Goal: Task Accomplishment & Management: Manage account settings

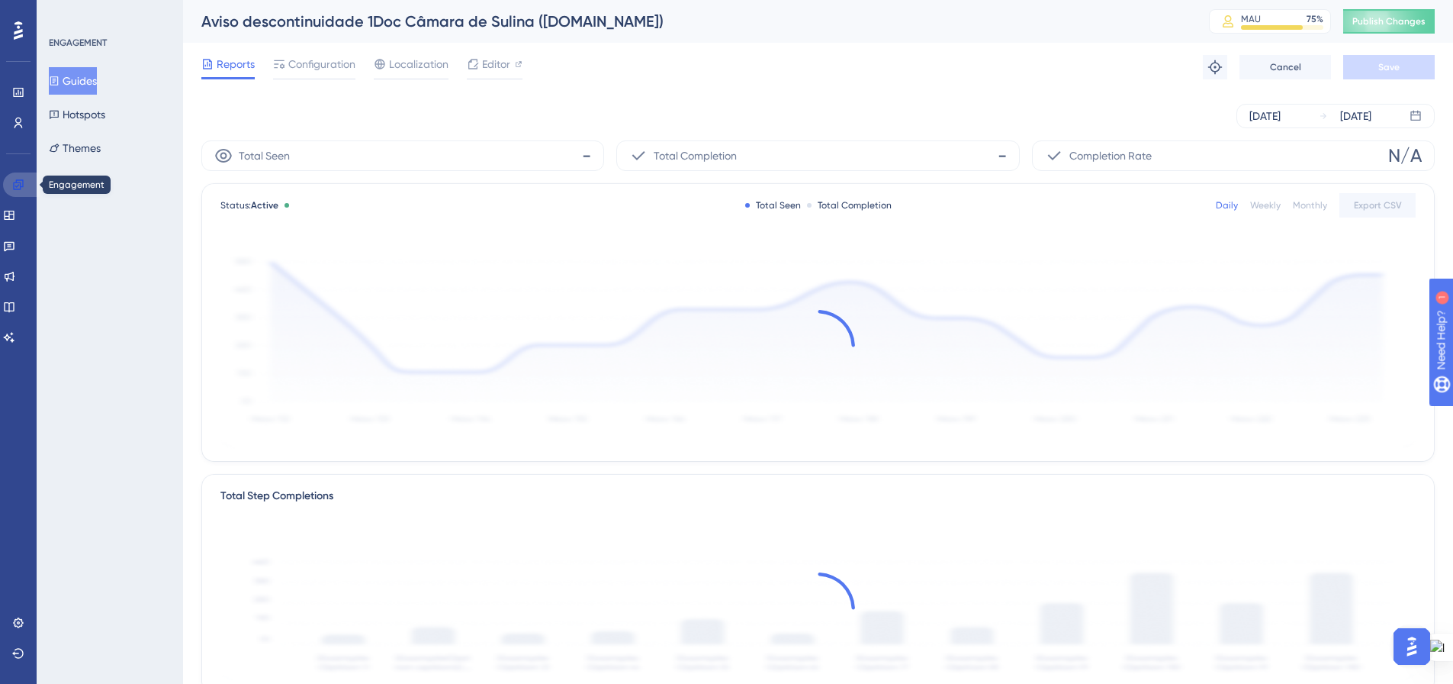
click at [17, 188] on icon at bounding box center [18, 185] width 12 height 12
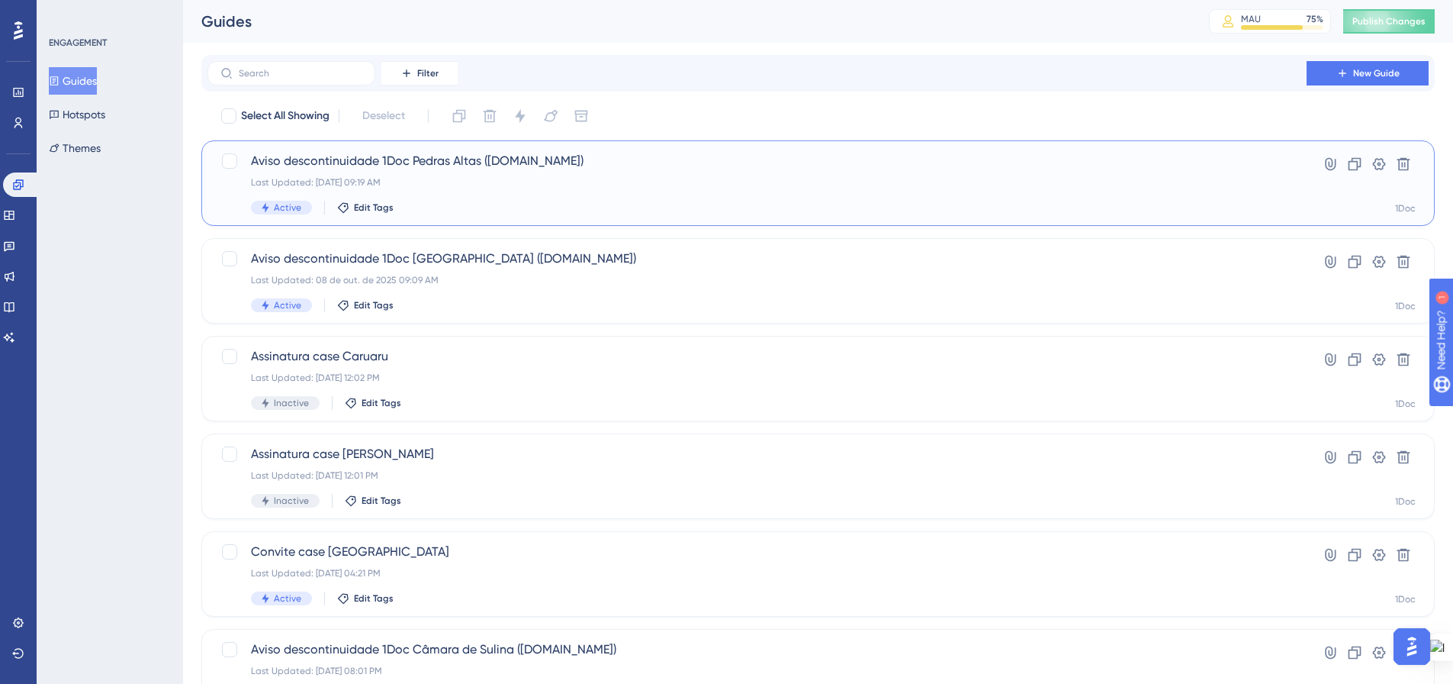
click at [443, 168] on span "Aviso descontinuidade 1Doc Pedras Altas (Gov.br)" at bounding box center [757, 161] width 1012 height 18
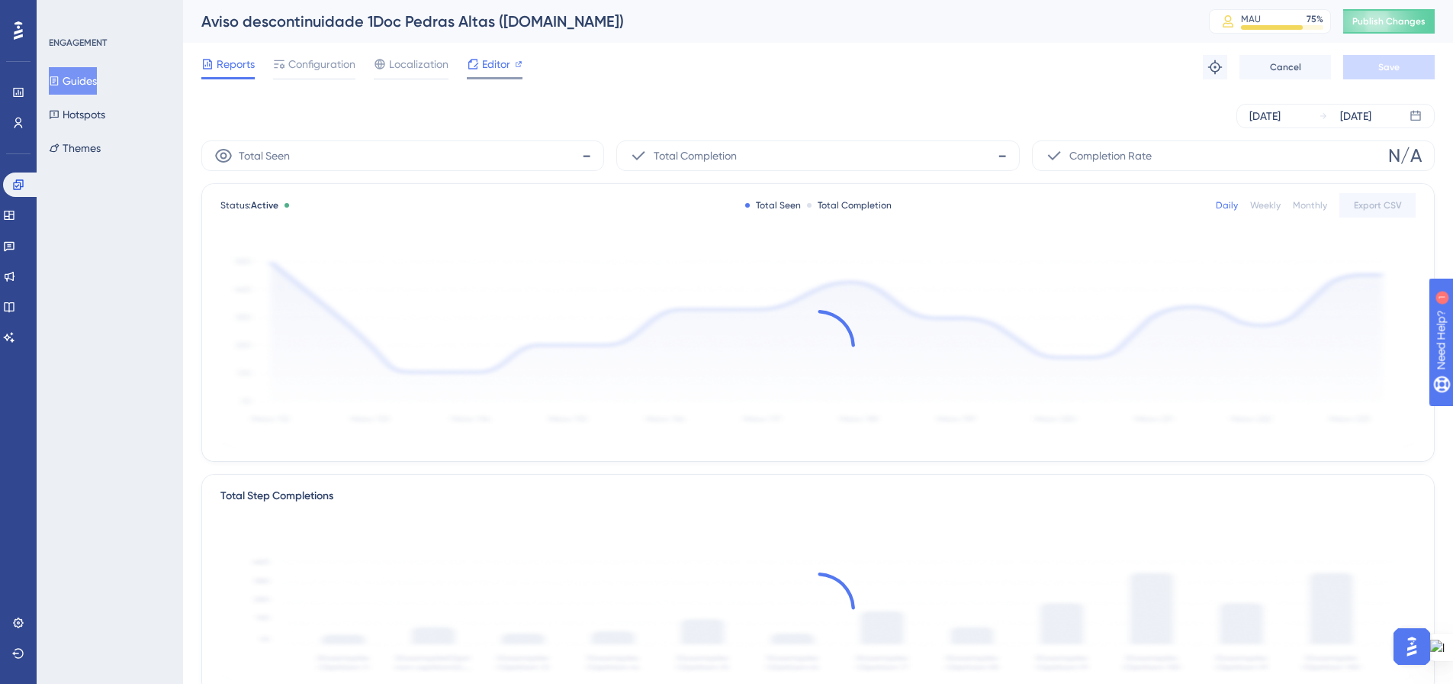
click at [500, 66] on span "Editor" at bounding box center [496, 64] width 28 height 18
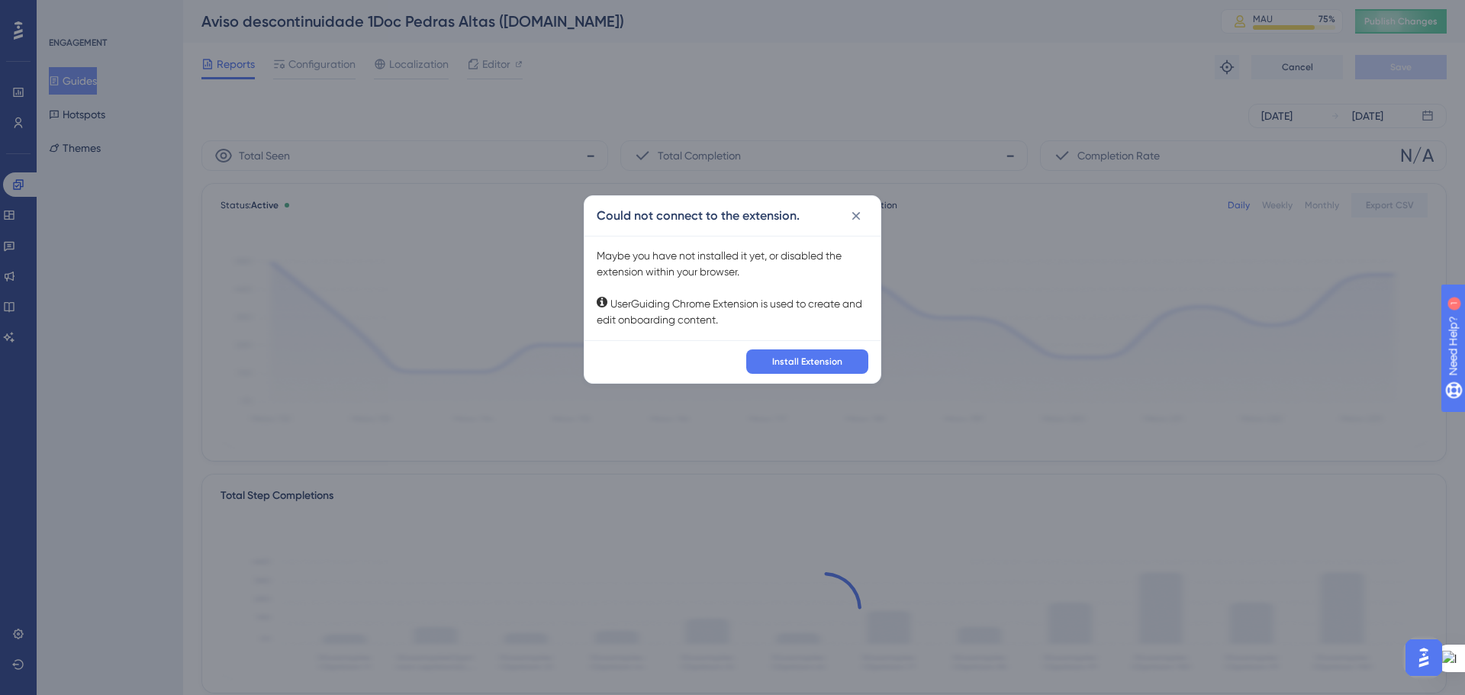
click at [853, 216] on div "✨ Save My Spot!✨" at bounding box center [734, 323] width 1465 height 695
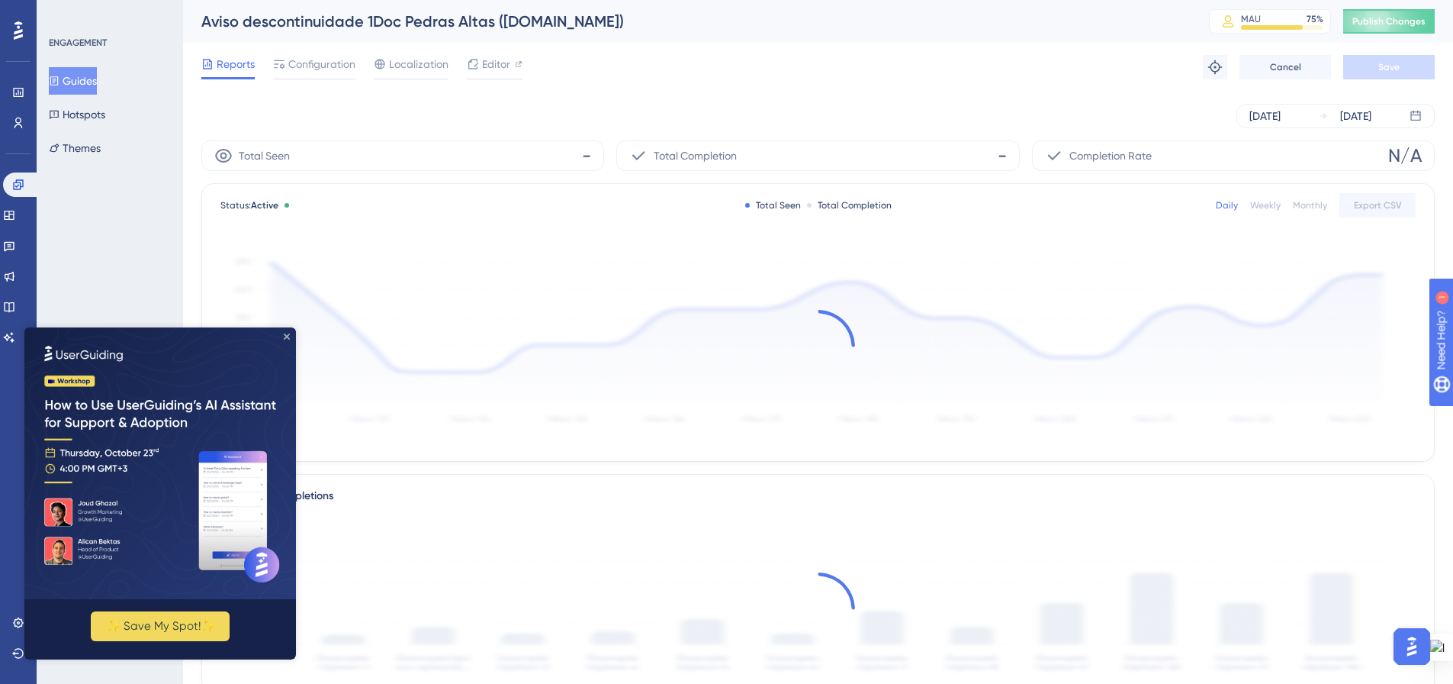
click at [286, 336] on icon "Close Preview" at bounding box center [287, 336] width 6 height 6
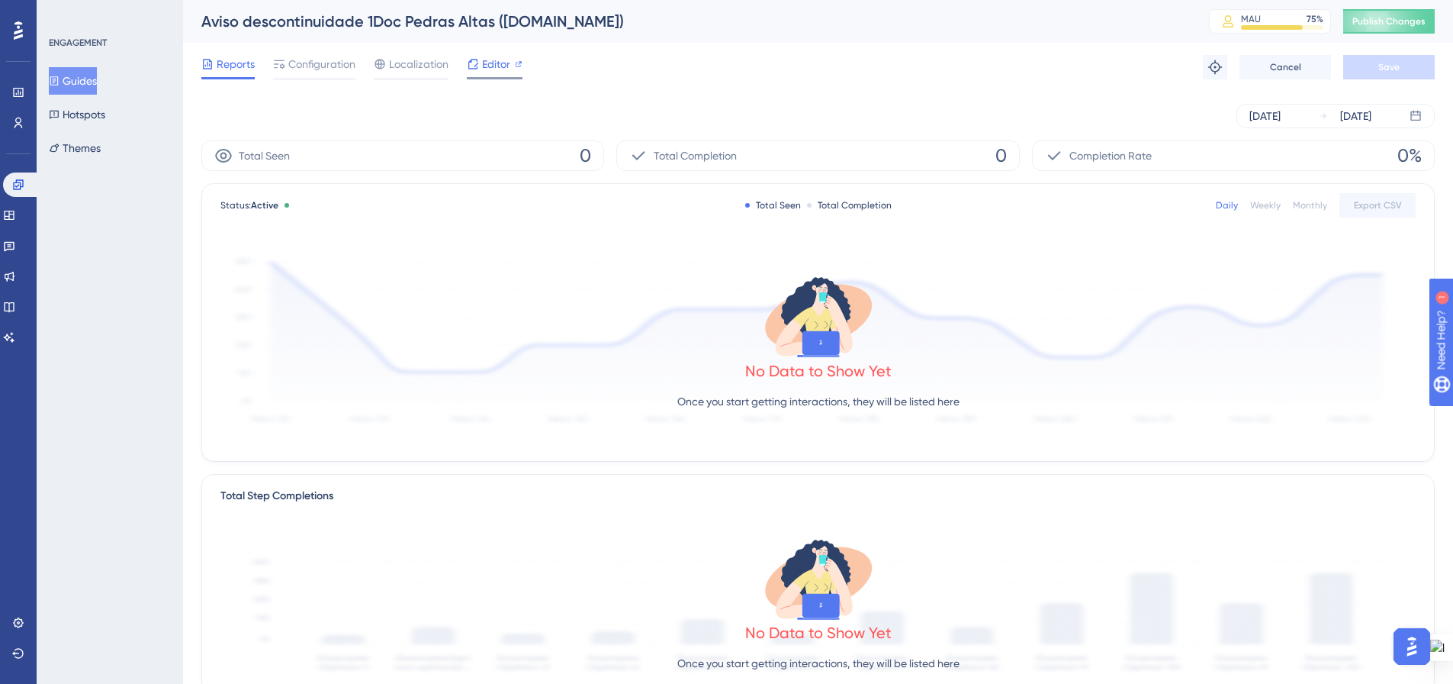
click at [495, 62] on span "Editor" at bounding box center [496, 64] width 28 height 18
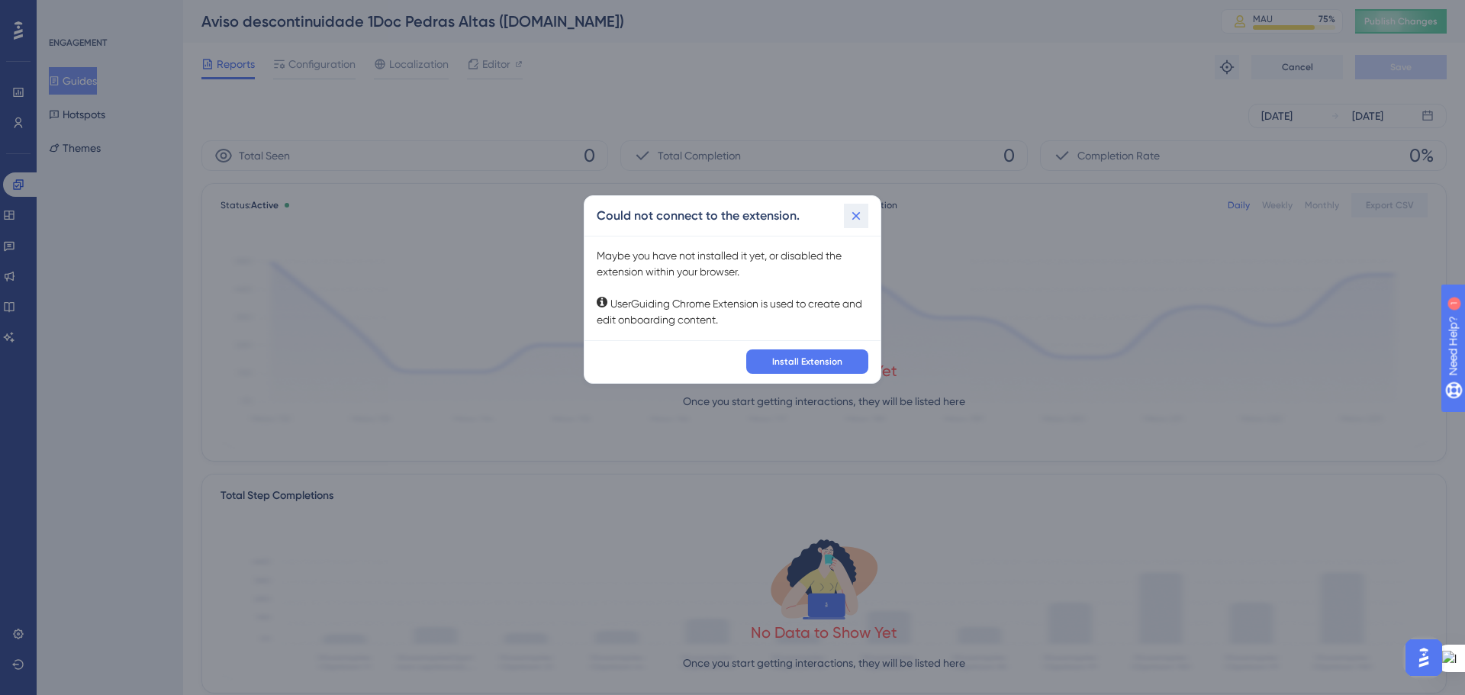
click at [859, 216] on icon at bounding box center [855, 215] width 15 height 15
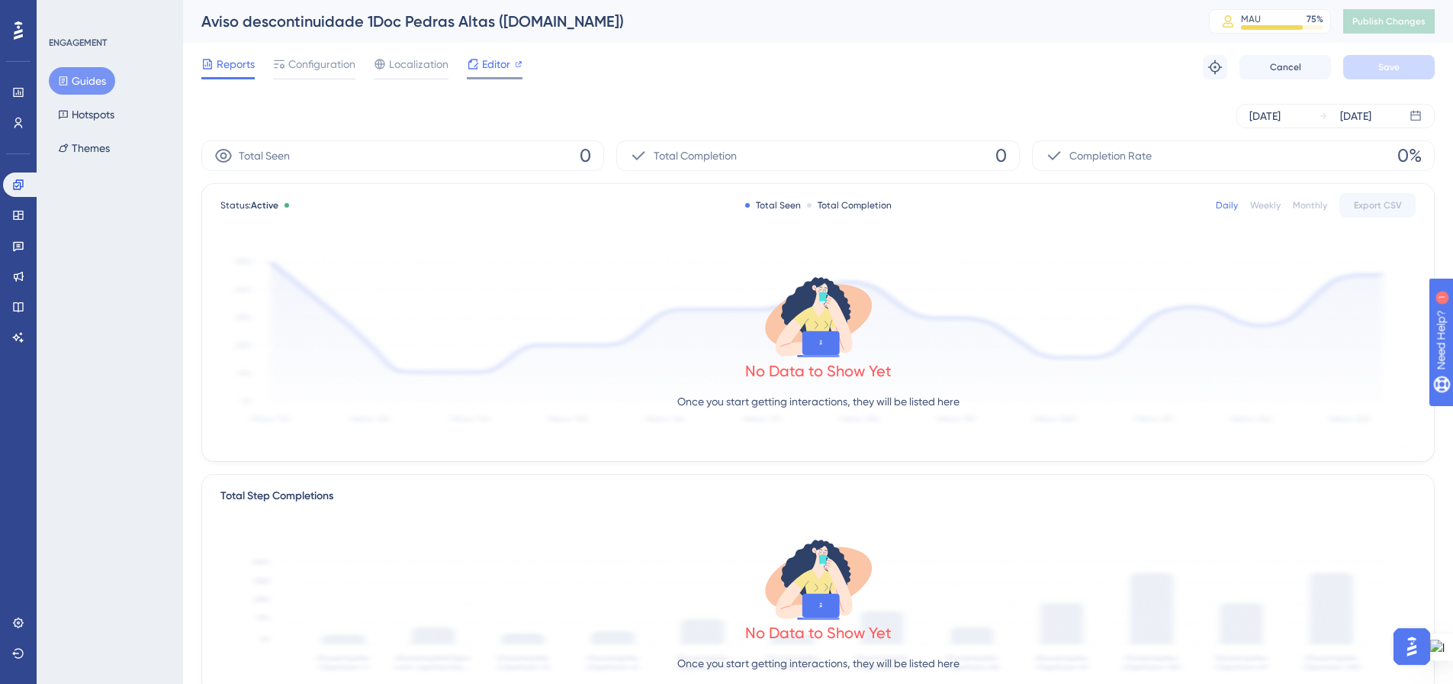
click at [503, 69] on span "Editor" at bounding box center [496, 64] width 28 height 18
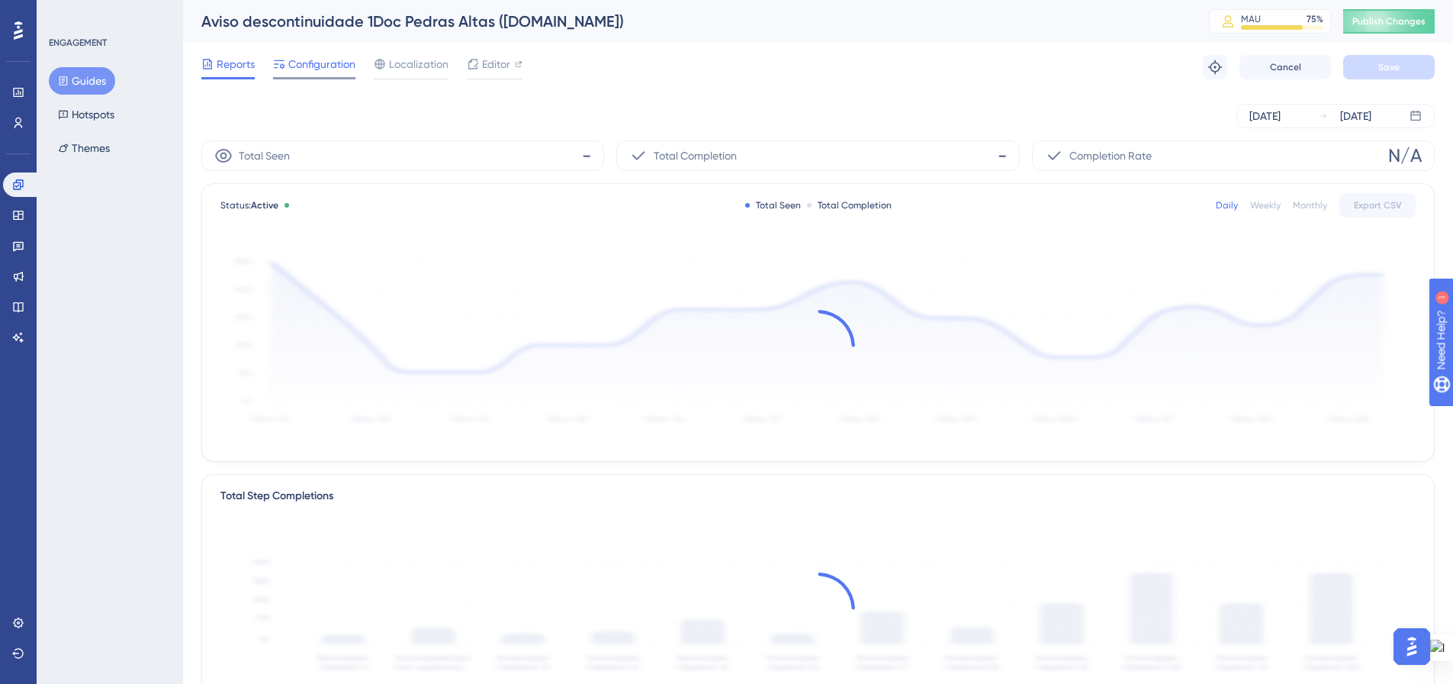
click at [301, 73] on div "Configuration" at bounding box center [314, 67] width 82 height 24
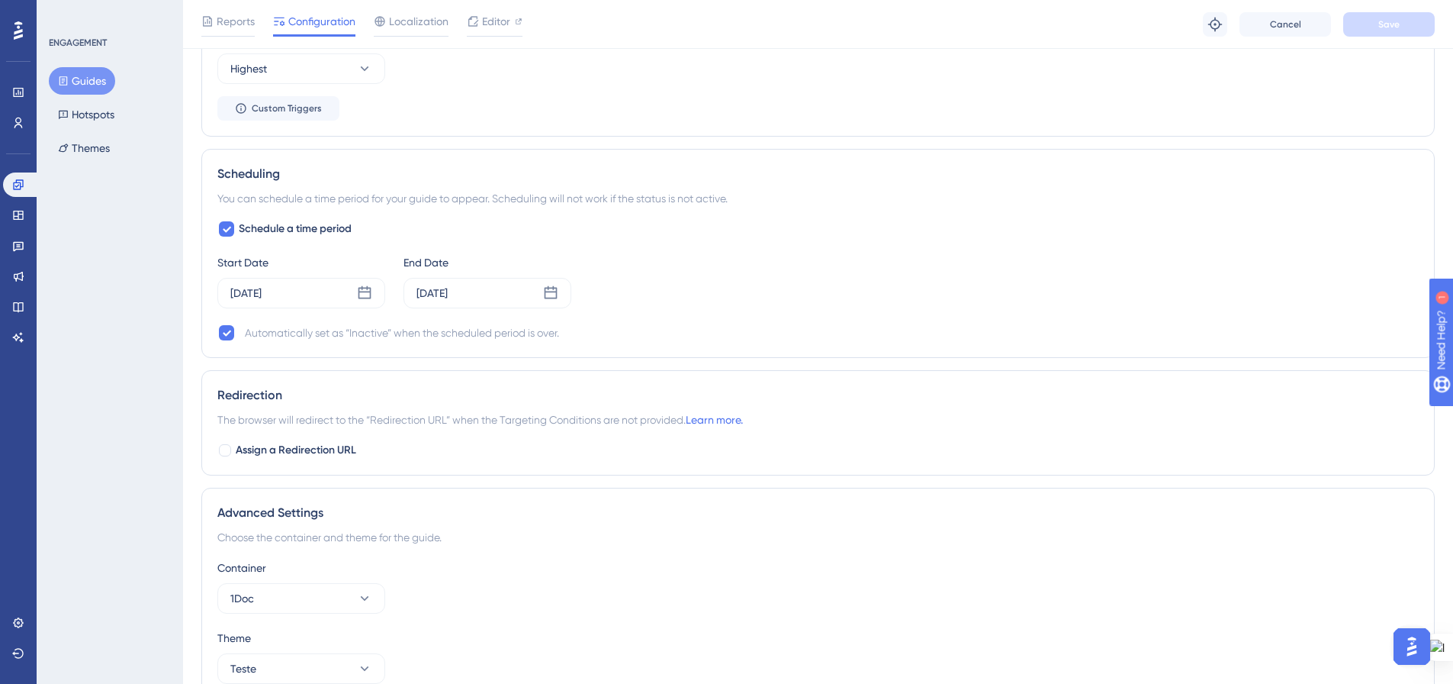
scroll to position [871, 0]
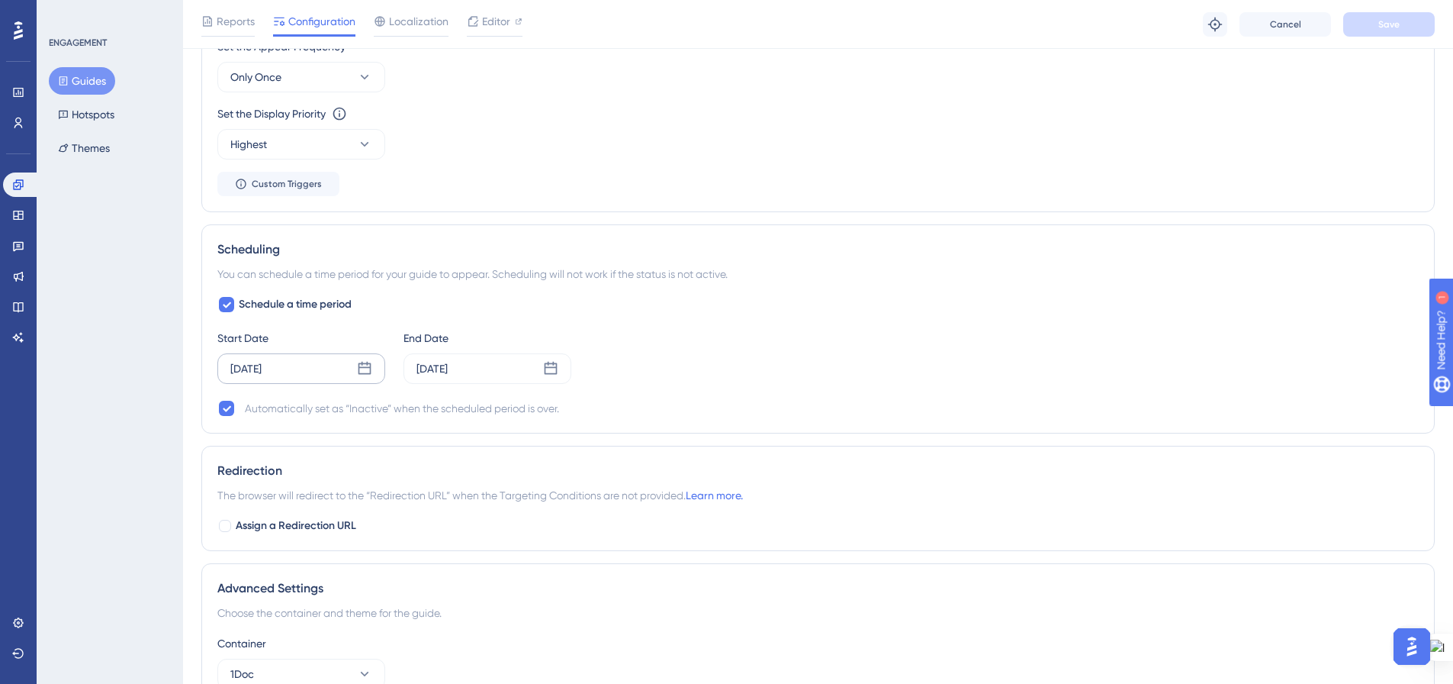
click at [365, 364] on icon at bounding box center [365, 368] width 13 height 13
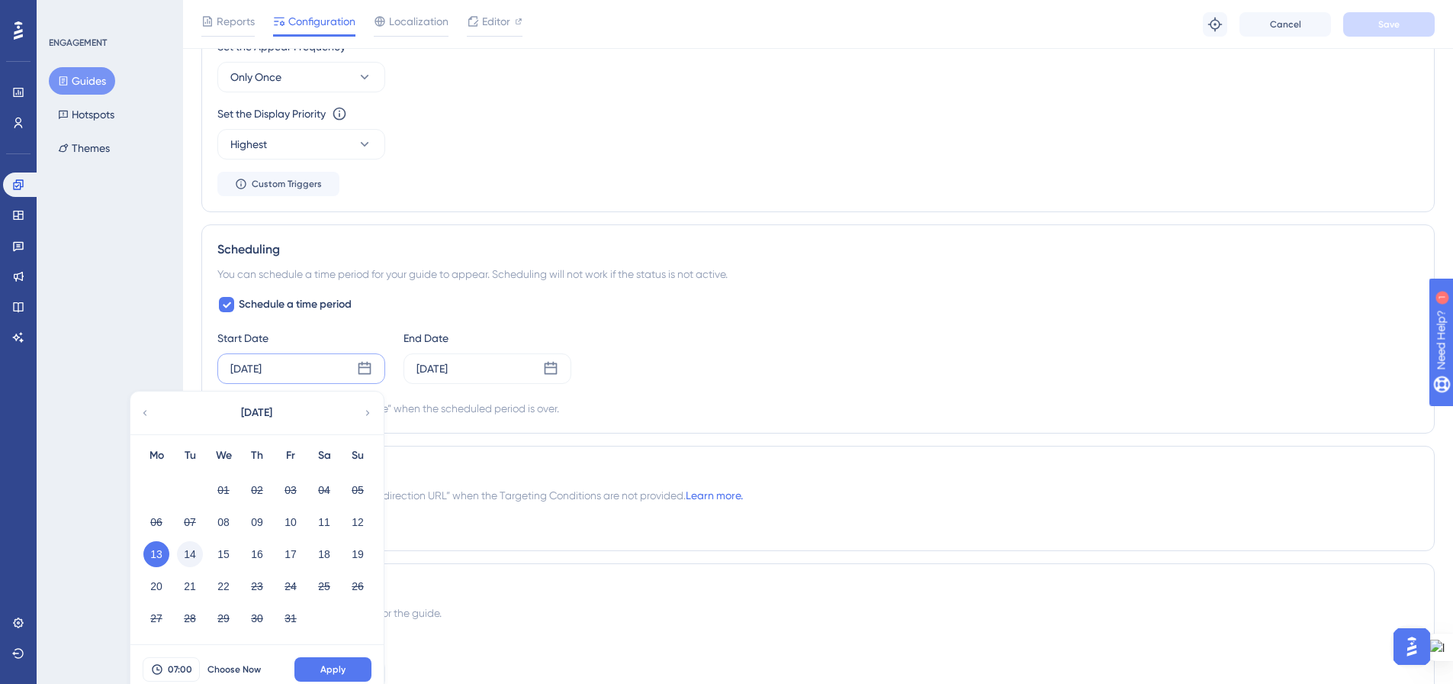
click at [193, 550] on button "14" at bounding box center [190, 554] width 26 height 26
click at [315, 662] on button "Apply" at bounding box center [332, 669] width 77 height 24
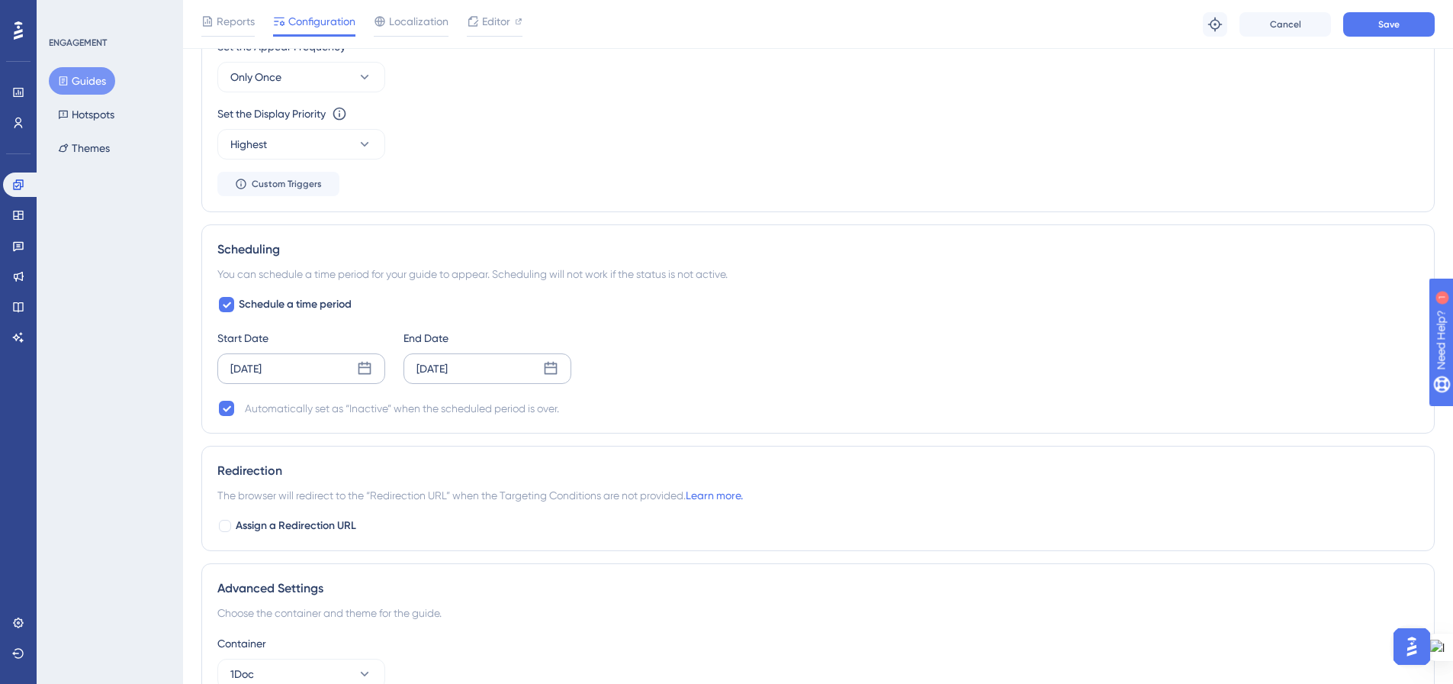
click at [553, 374] on icon at bounding box center [551, 368] width 13 height 13
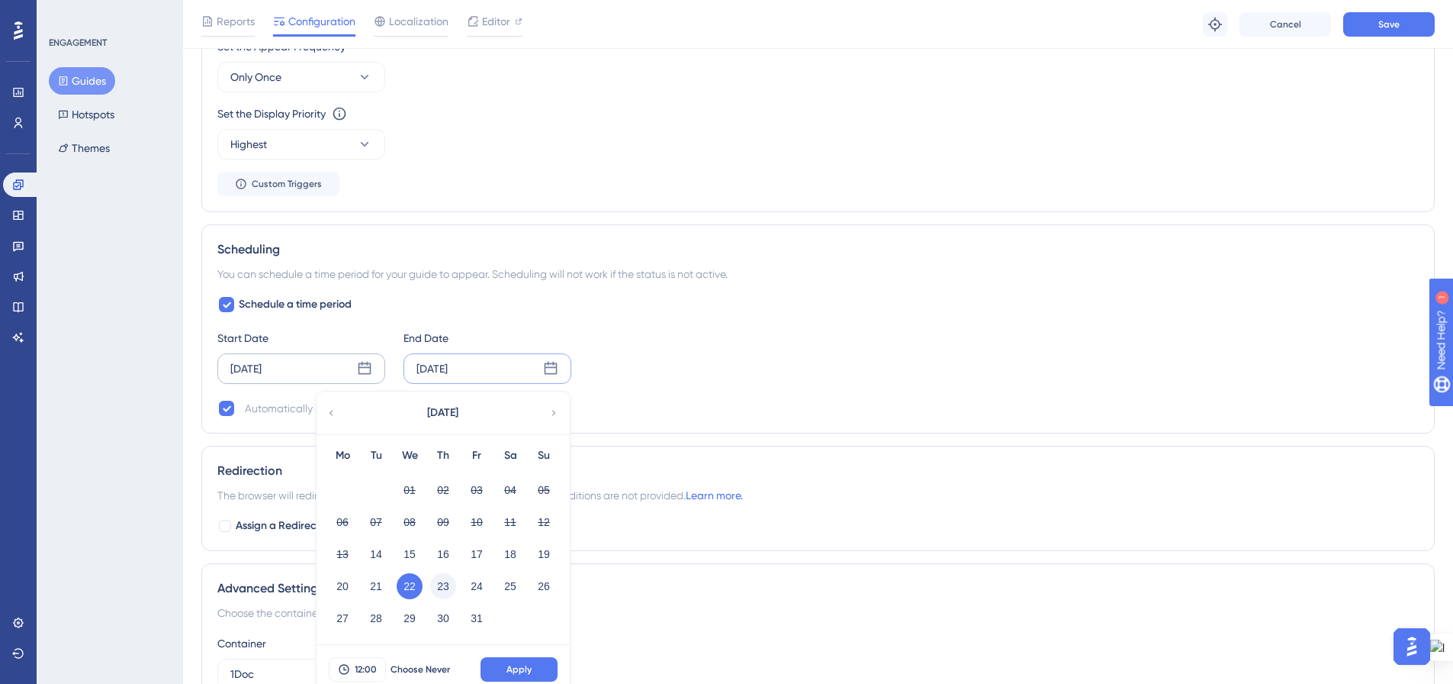
click at [445, 581] on button "23" at bounding box center [443, 586] width 26 height 26
click at [369, 670] on span "12:00" at bounding box center [366, 669] width 22 height 12
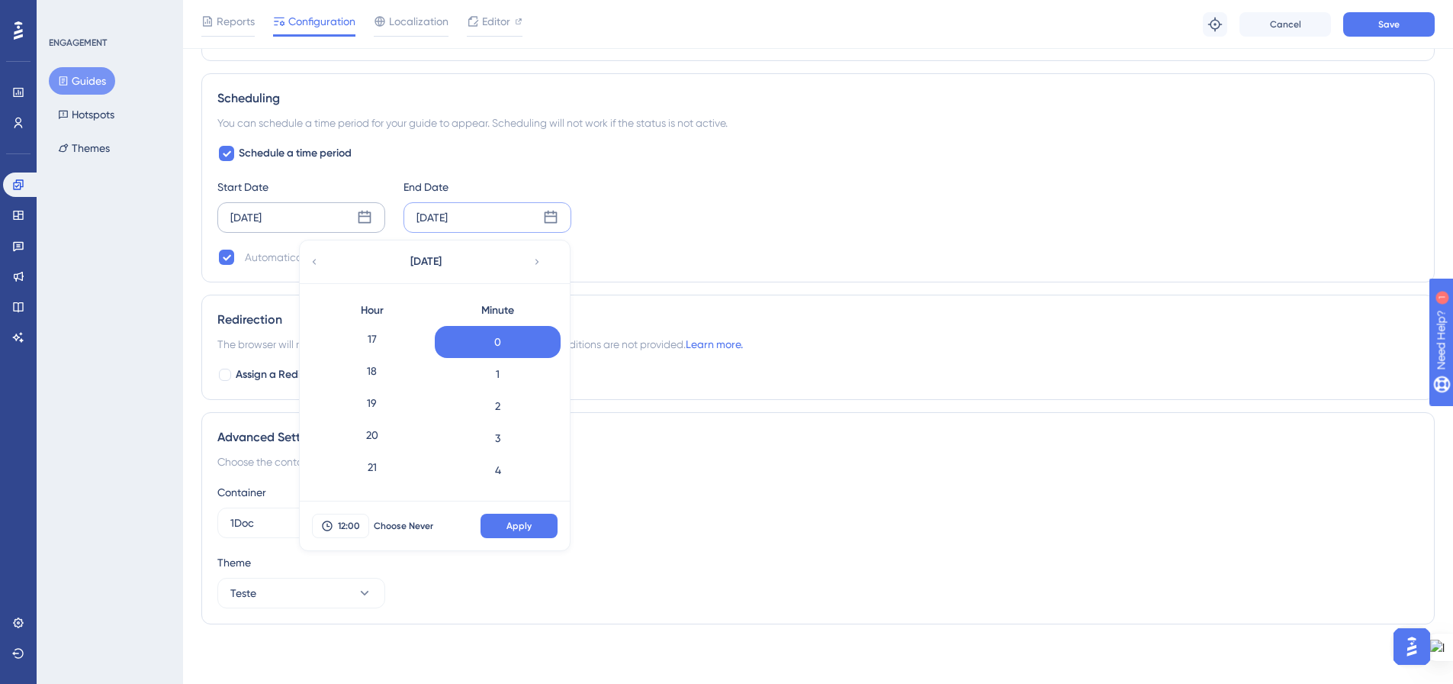
scroll to position [471, 0]
click at [378, 408] on div "17" at bounding box center [372, 415] width 126 height 32
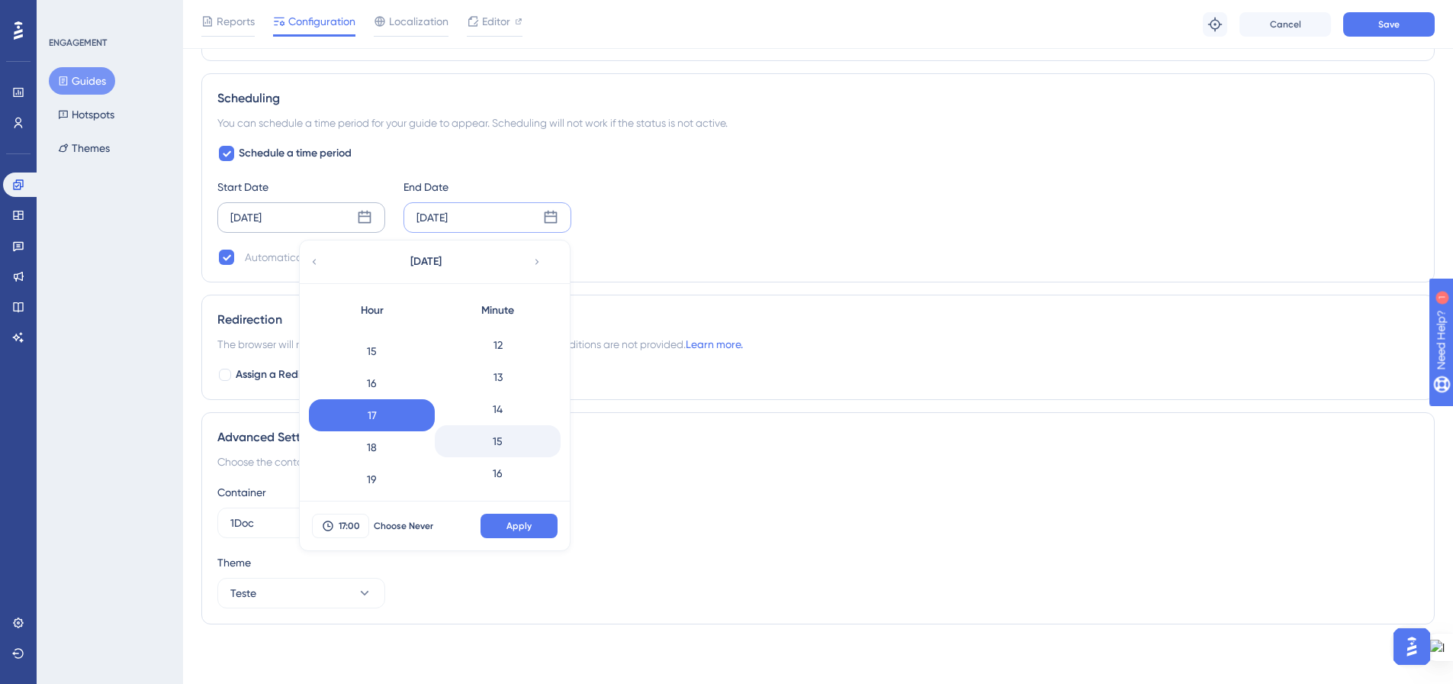
click at [489, 432] on div "15" at bounding box center [498, 441] width 126 height 32
click at [513, 527] on span "Apply" at bounding box center [519, 526] width 25 height 12
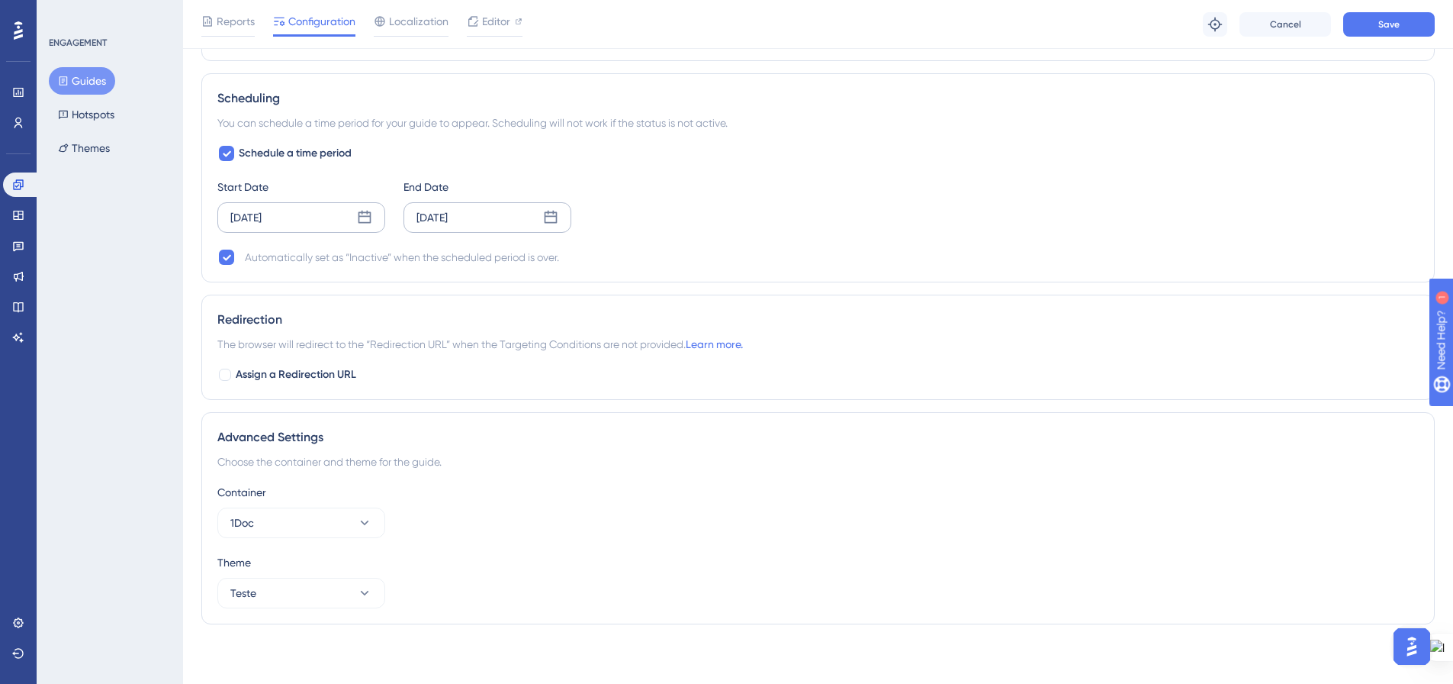
click at [925, 227] on div "Start Date Oct 14 2025 End Date Oct 23 2025" at bounding box center [818, 205] width 1202 height 55
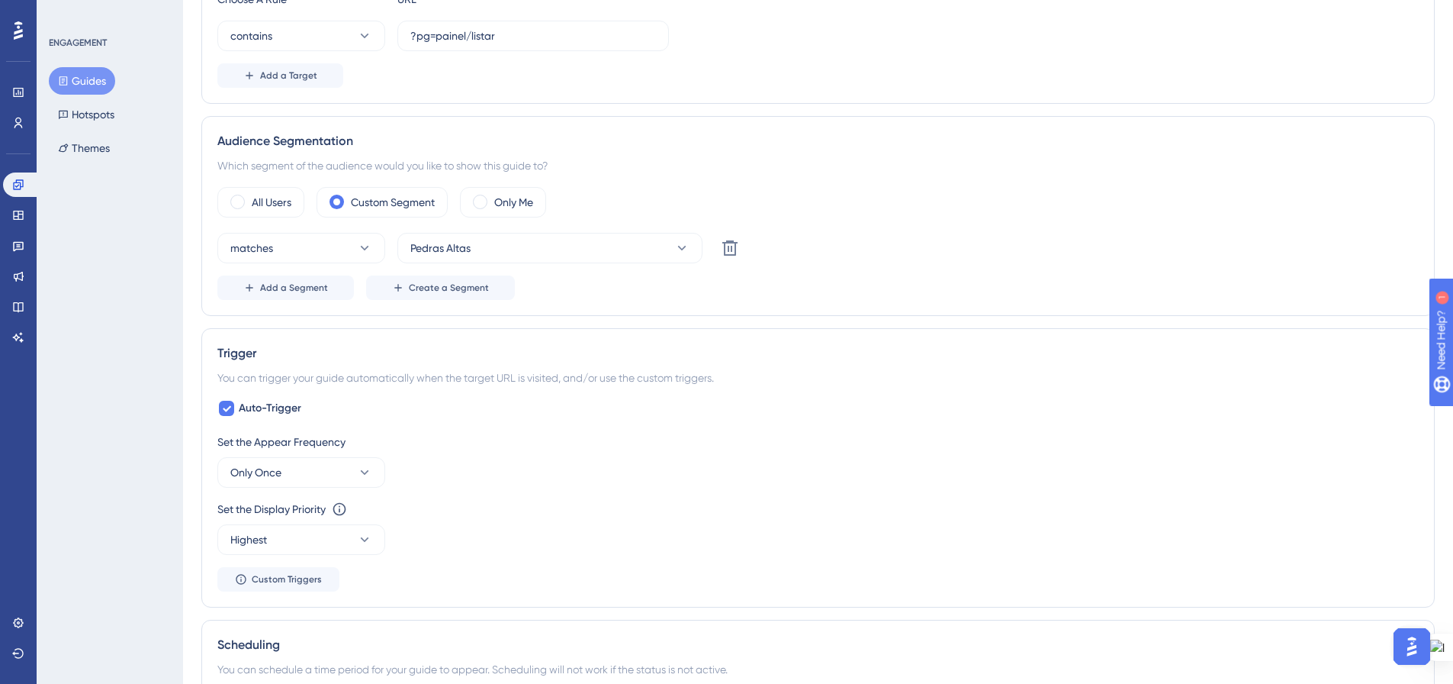
scroll to position [0, 0]
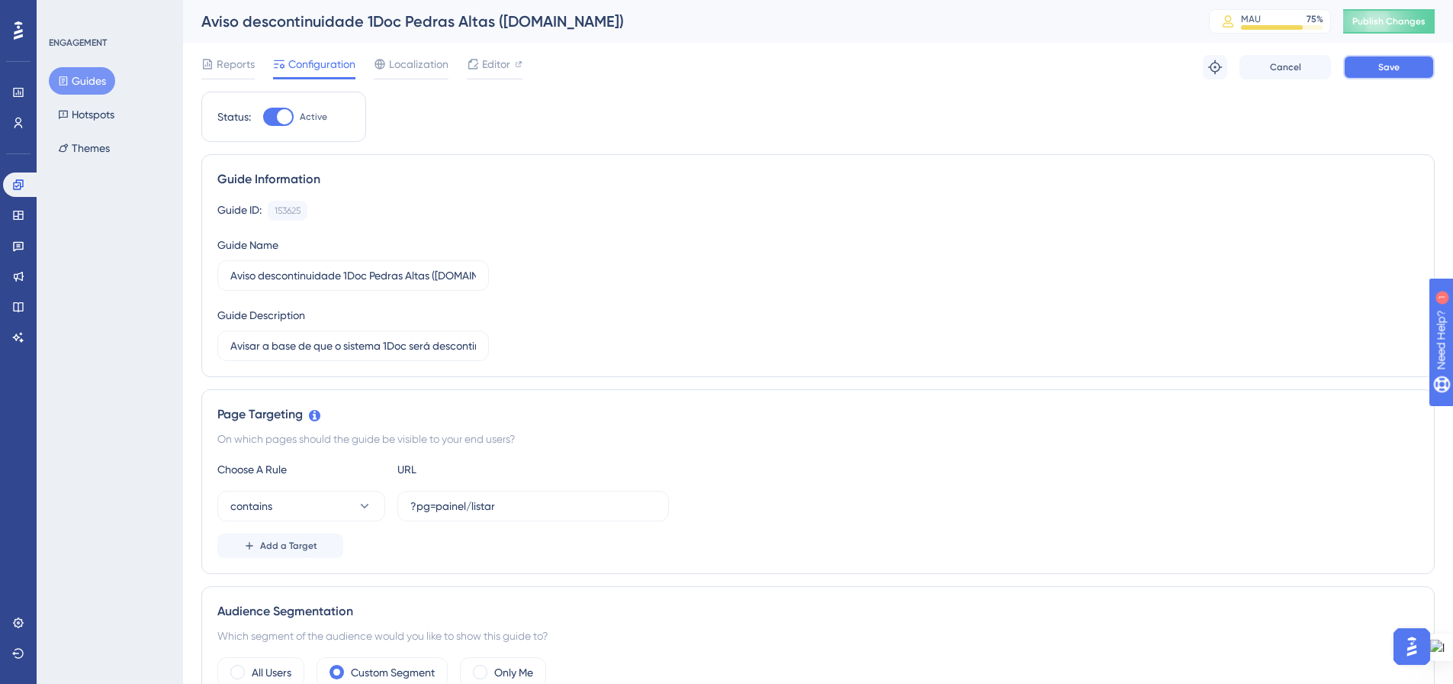
click at [1375, 69] on button "Save" at bounding box center [1389, 67] width 92 height 24
click at [1378, 21] on span "Publish Changes" at bounding box center [1389, 21] width 73 height 12
